Goal: Task Accomplishment & Management: Use online tool/utility

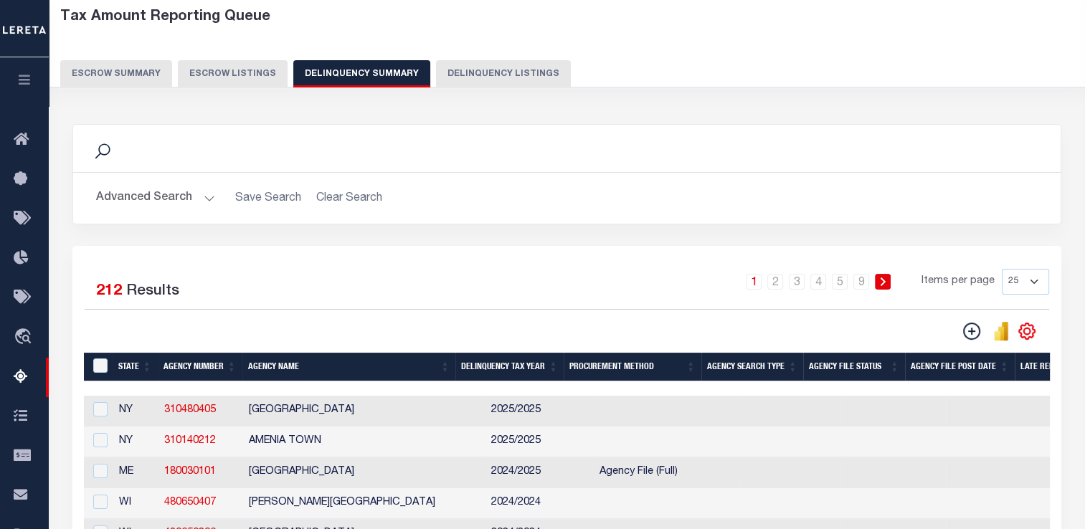
scroll to position [72, 0]
click at [103, 440] on input "checkbox" at bounding box center [100, 440] width 14 height 14
checkbox input "true"
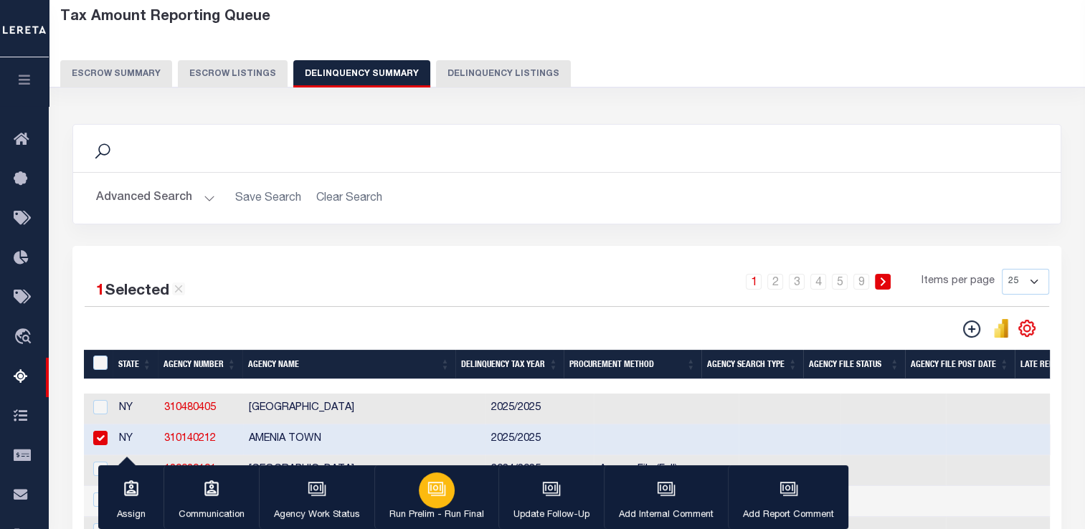
click at [436, 492] on icon "button" at bounding box center [436, 489] width 19 height 19
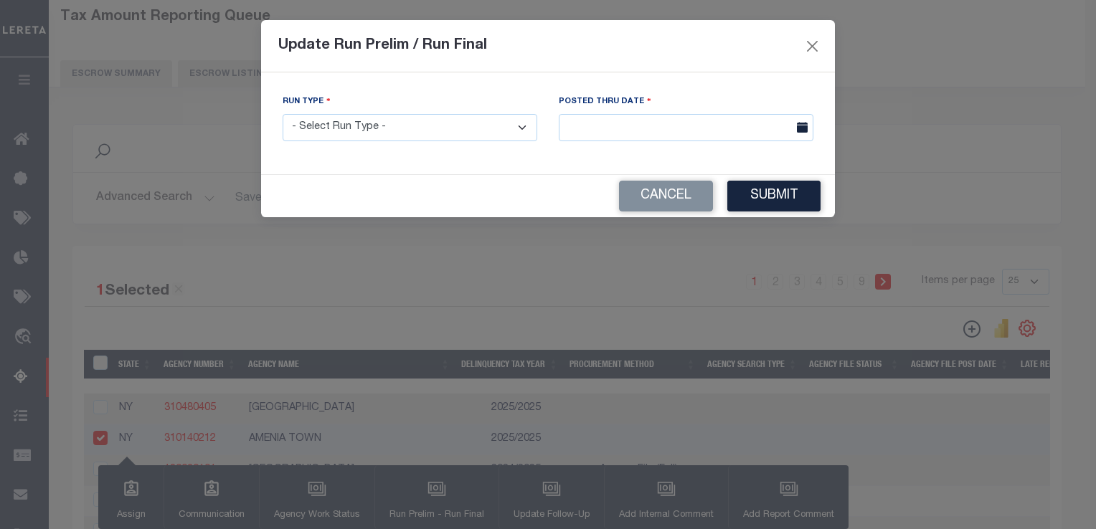
click at [417, 124] on select "- Select Run Type - Prelim Run Final Run" at bounding box center [410, 128] width 255 height 28
select select "P"
click at [283, 115] on select "- Select Run Type - Prelim Run Final Run" at bounding box center [410, 128] width 255 height 28
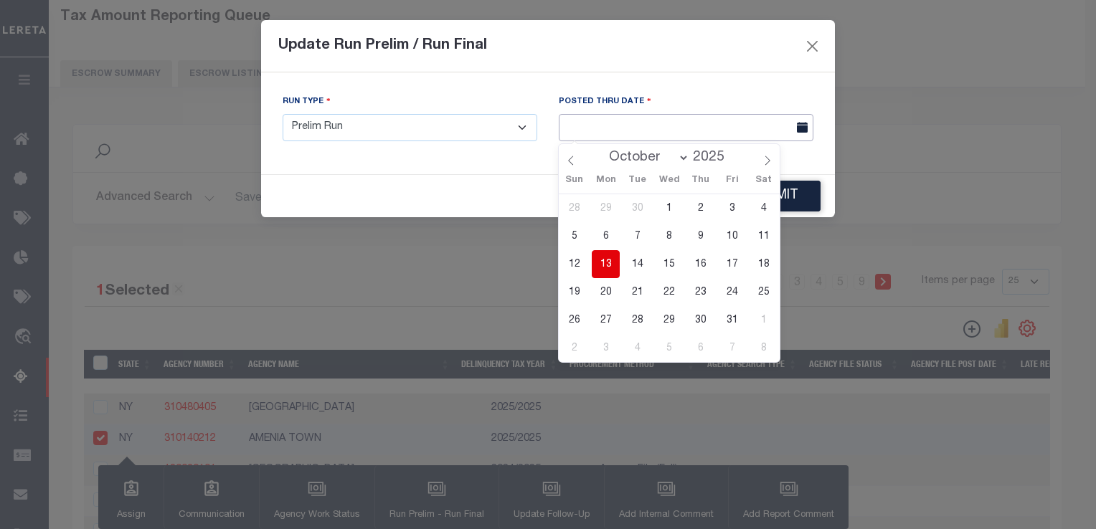
click at [588, 134] on input "text" at bounding box center [686, 128] width 255 height 28
click at [613, 257] on span "13" at bounding box center [606, 264] width 28 height 28
type input "[DATE]"
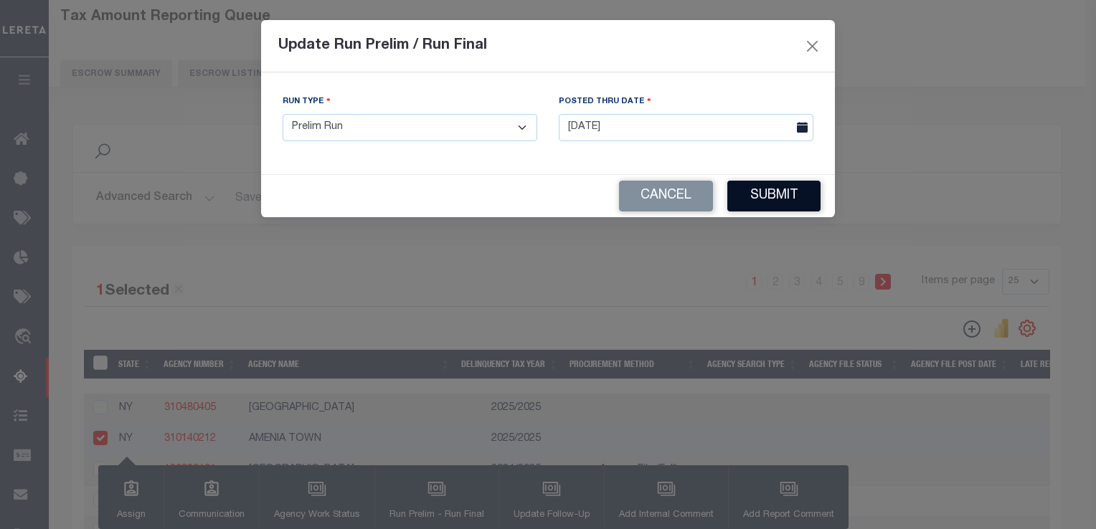
click at [775, 207] on button "Submit" at bounding box center [773, 196] width 93 height 31
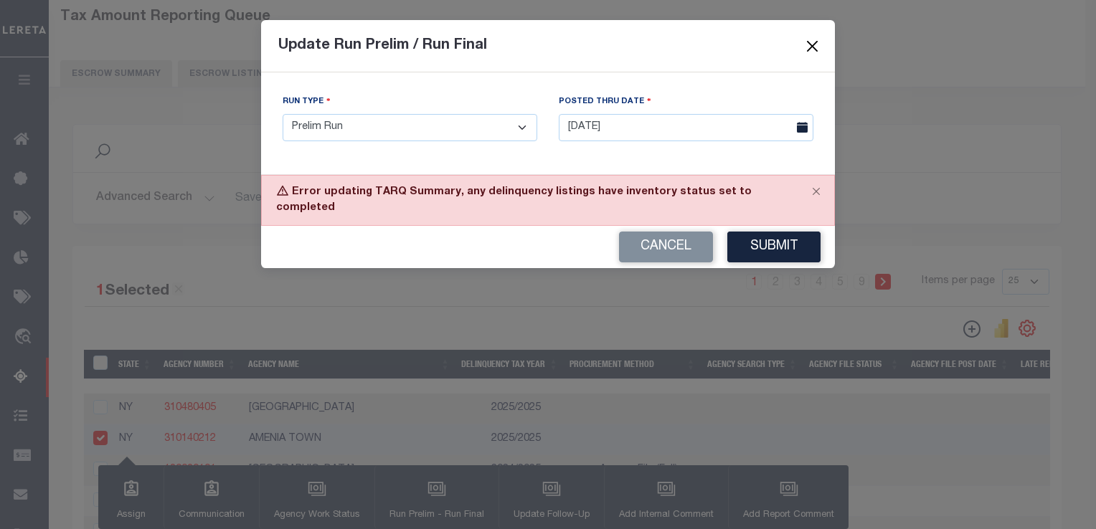
click at [817, 47] on button "Close" at bounding box center [812, 46] width 19 height 19
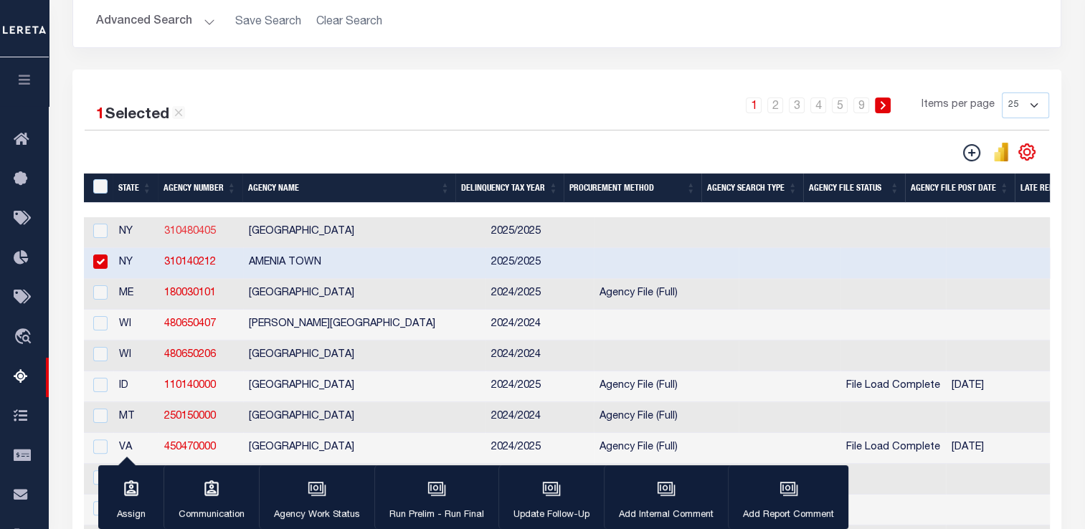
scroll to position [250, 0]
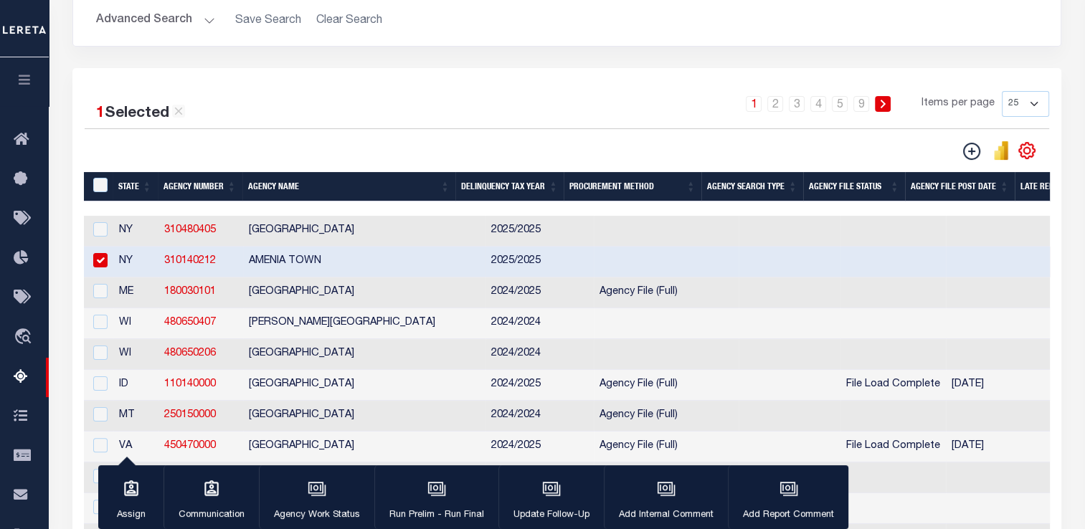
click at [103, 260] on input "checkbox" at bounding box center [100, 260] width 14 height 14
checkbox input "false"
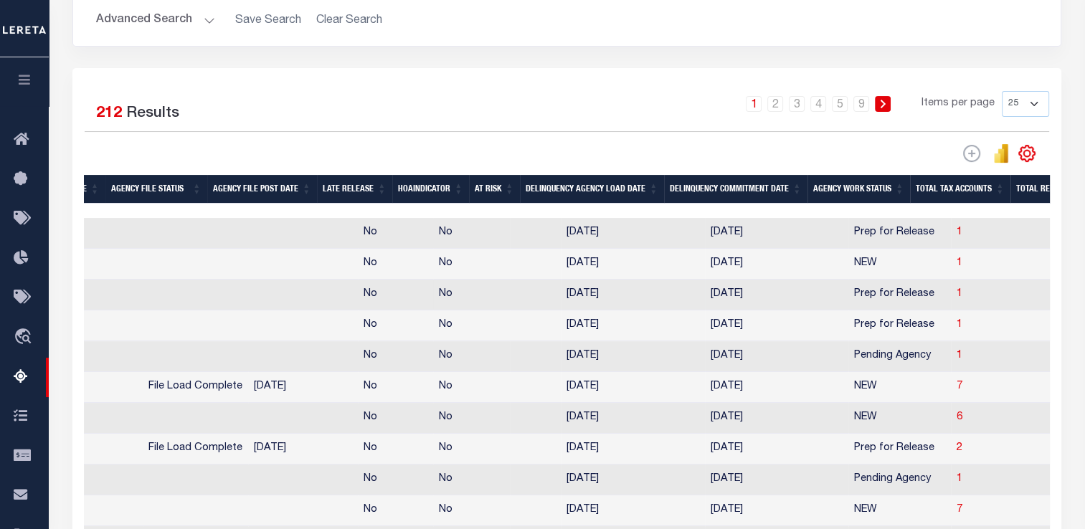
scroll to position [0, 889]
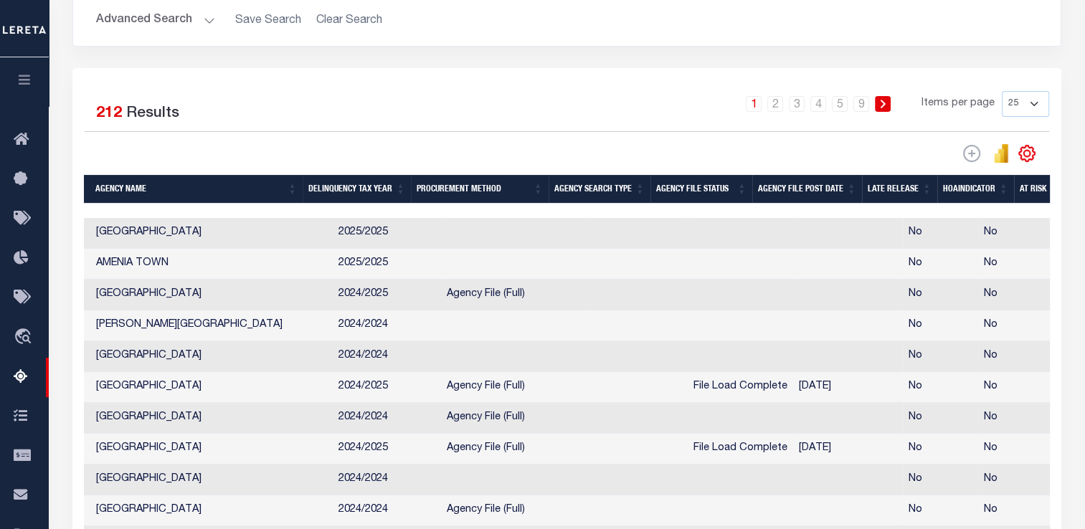
click at [396, 297] on td "2024/2025" at bounding box center [387, 295] width 108 height 31
checkbox input "true"
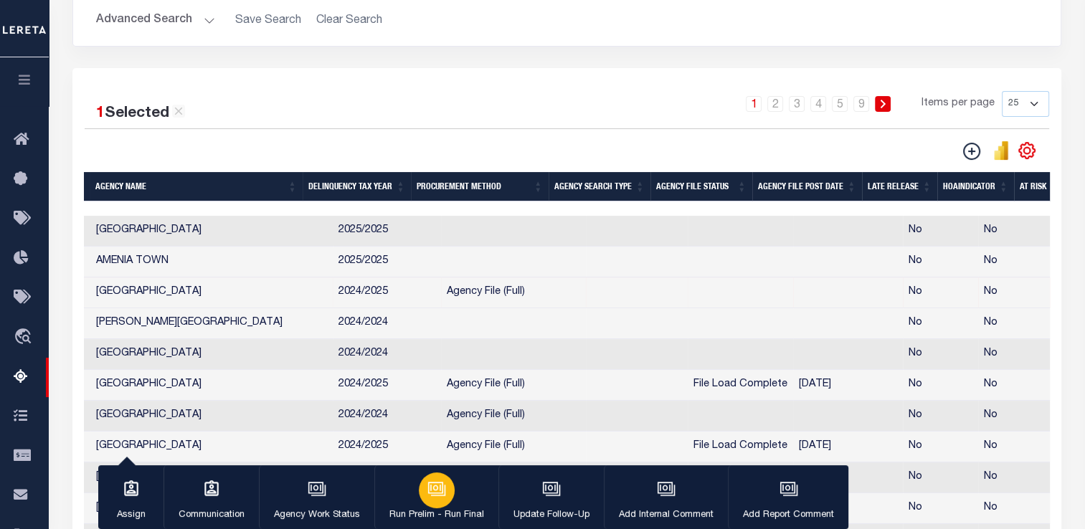
click at [437, 498] on icon "button" at bounding box center [436, 489] width 19 height 19
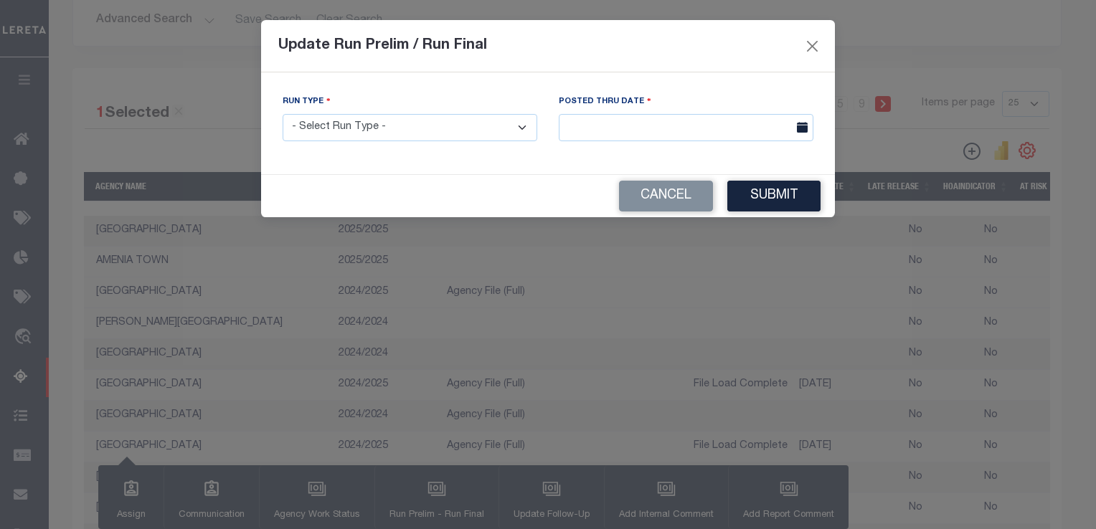
click at [468, 131] on select "- Select Run Type - Prelim Run Final Run" at bounding box center [410, 128] width 255 height 28
select select "P"
click at [283, 115] on select "- Select Run Type - Prelim Run Final Run" at bounding box center [410, 128] width 255 height 28
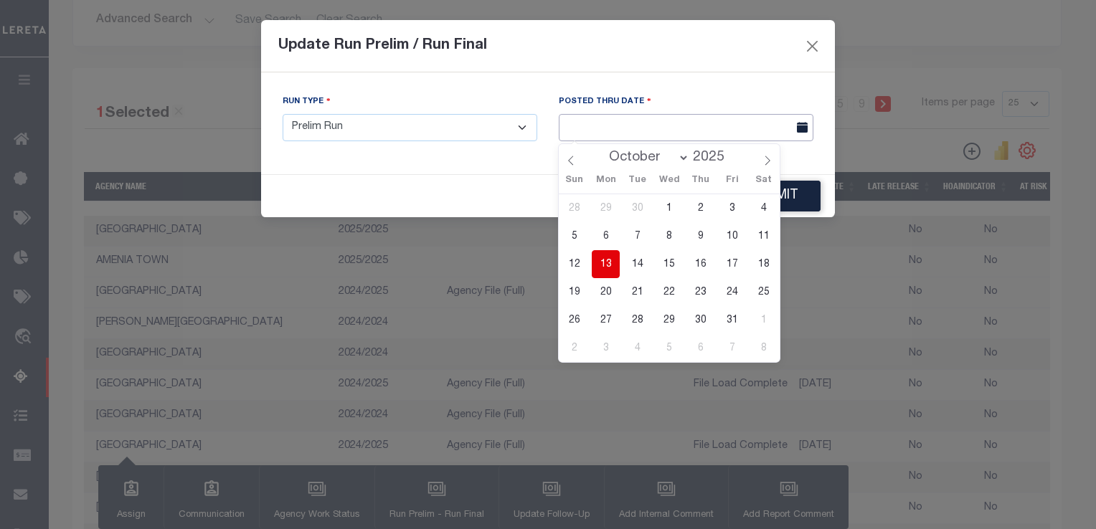
click at [614, 120] on input "text" at bounding box center [686, 128] width 255 height 28
click at [611, 264] on span "13" at bounding box center [606, 264] width 28 height 28
type input "[DATE]"
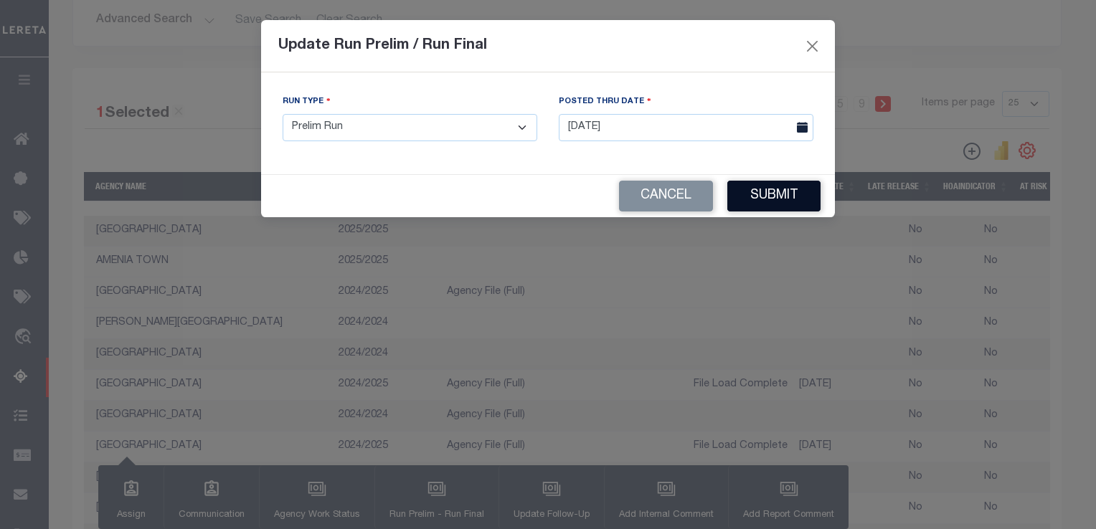
click at [765, 199] on button "Submit" at bounding box center [773, 196] width 93 height 31
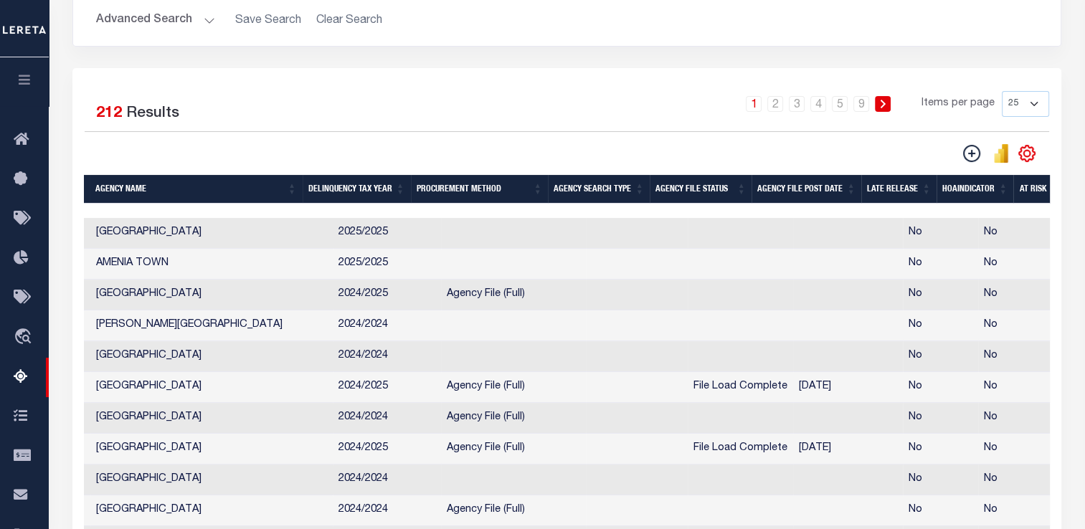
click at [724, 141] on div "1 Selected 212 Results 1 2 3 4 5 … 9 Items per page 25 100 200 500 1000" at bounding box center [567, 127] width 988 height 72
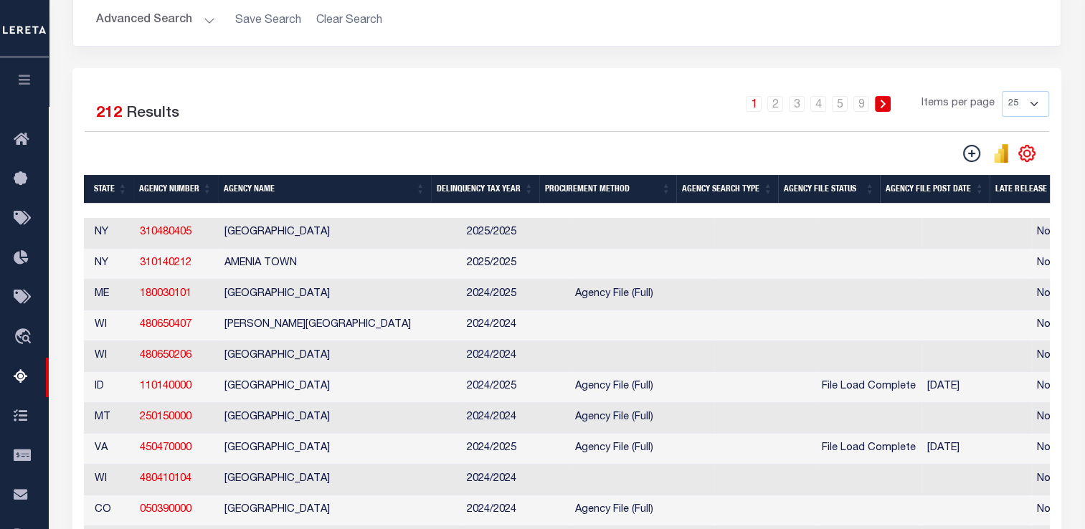
scroll to position [0, 20]
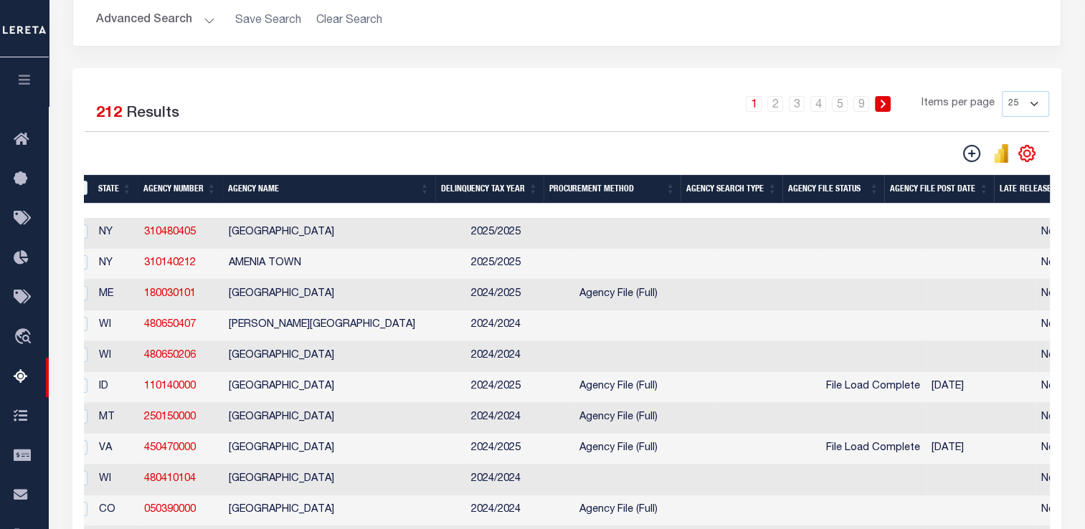
click at [143, 234] on td "310480405" at bounding box center [180, 233] width 85 height 31
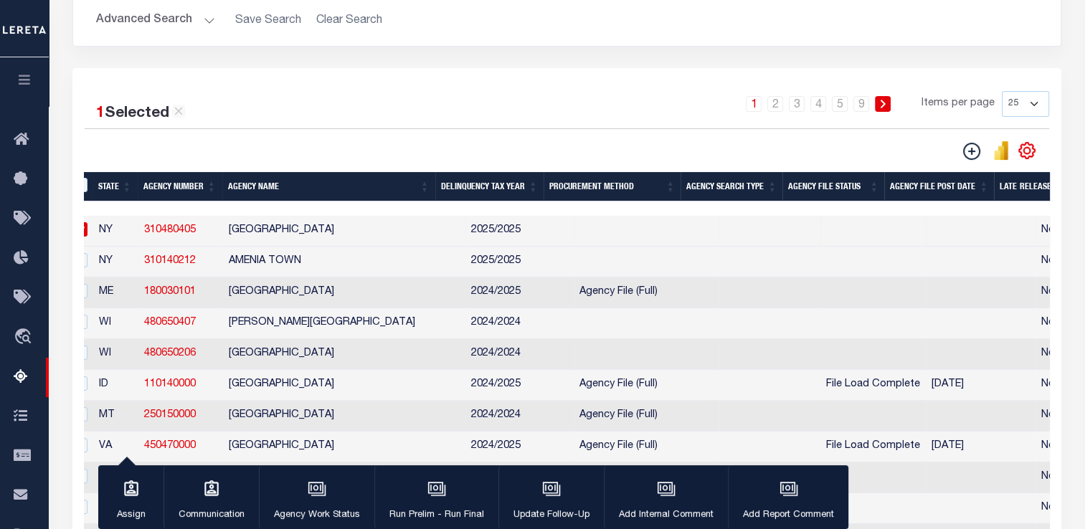
click at [130, 231] on td "NY" at bounding box center [115, 231] width 45 height 31
checkbox input "false"
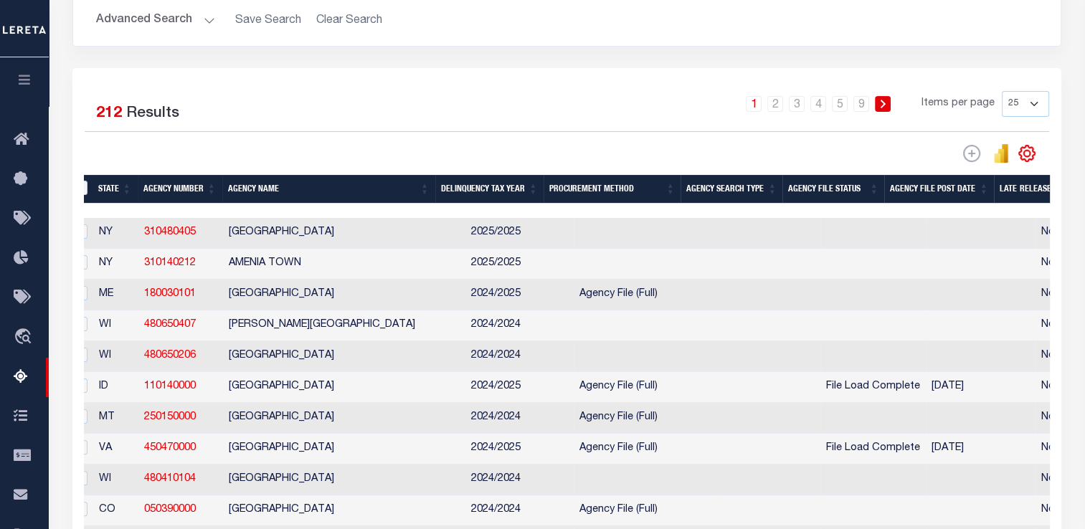
click at [128, 288] on td "ME" at bounding box center [115, 295] width 45 height 31
checkbox input "true"
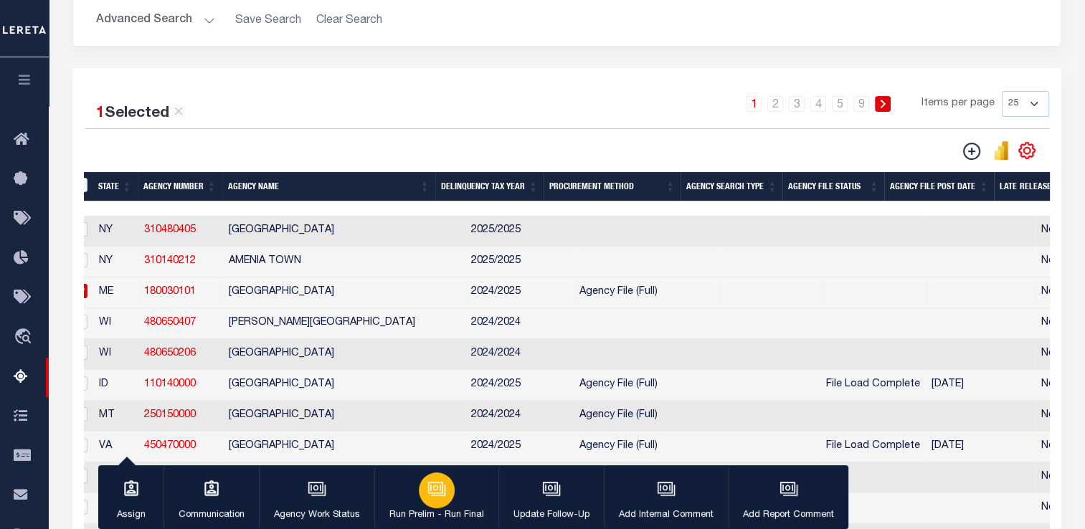
click at [408, 497] on button "Run Prelim - Run Final" at bounding box center [436, 497] width 124 height 65
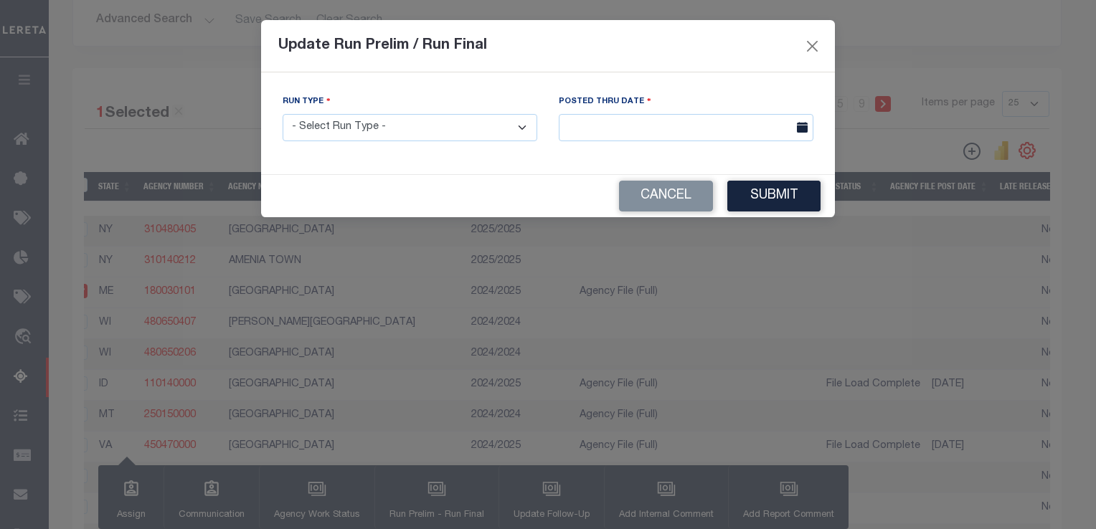
click at [368, 131] on select "- Select Run Type - Prelim Run Final Run" at bounding box center [410, 128] width 255 height 28
select select "P"
click at [283, 115] on select "- Select Run Type - Prelim Run Final Run" at bounding box center [410, 128] width 255 height 28
click at [574, 133] on input "text" at bounding box center [686, 128] width 255 height 28
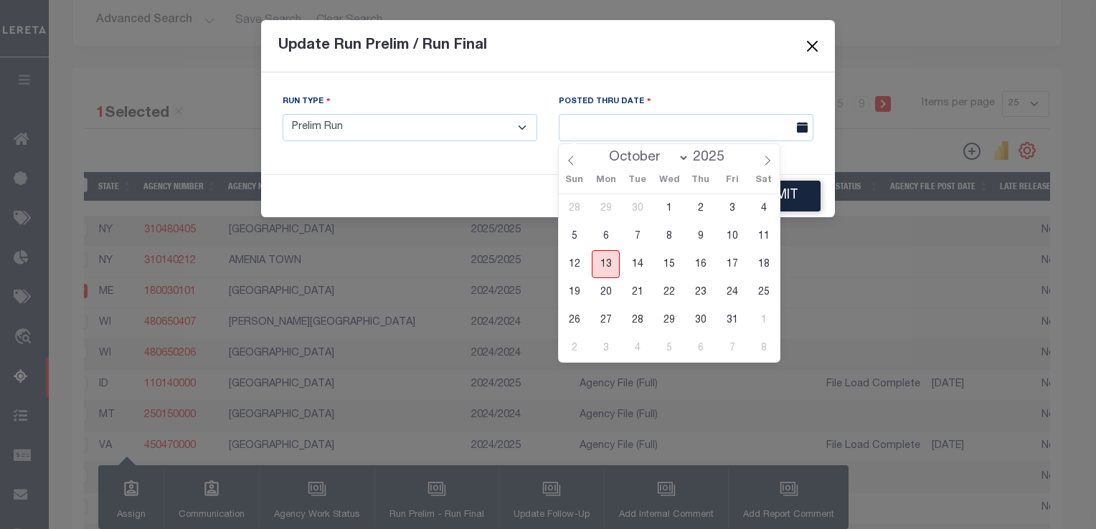
click at [608, 268] on span "13" at bounding box center [606, 264] width 28 height 28
type input "[DATE]"
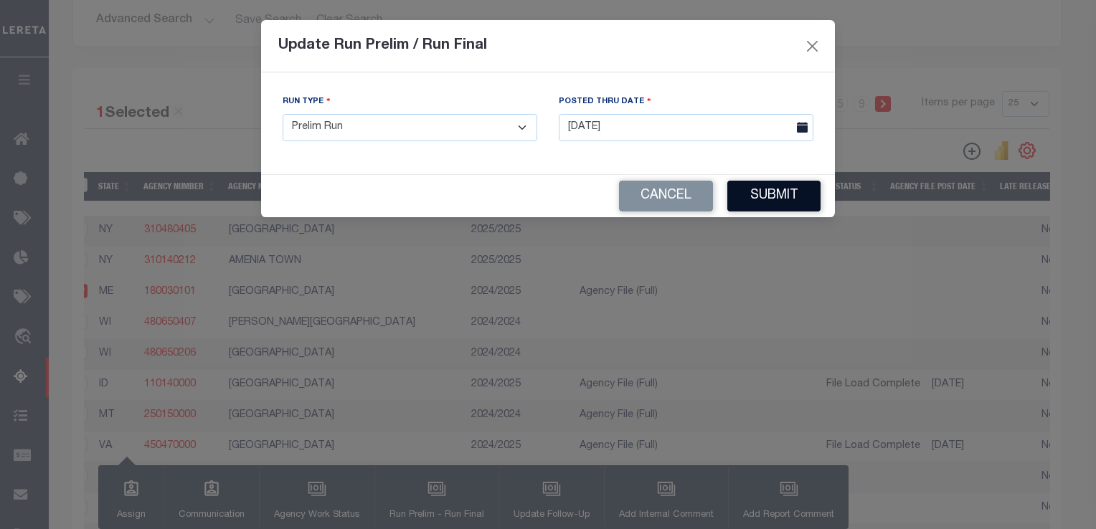
click at [764, 202] on button "Submit" at bounding box center [773, 196] width 93 height 31
